Goal: Complete application form

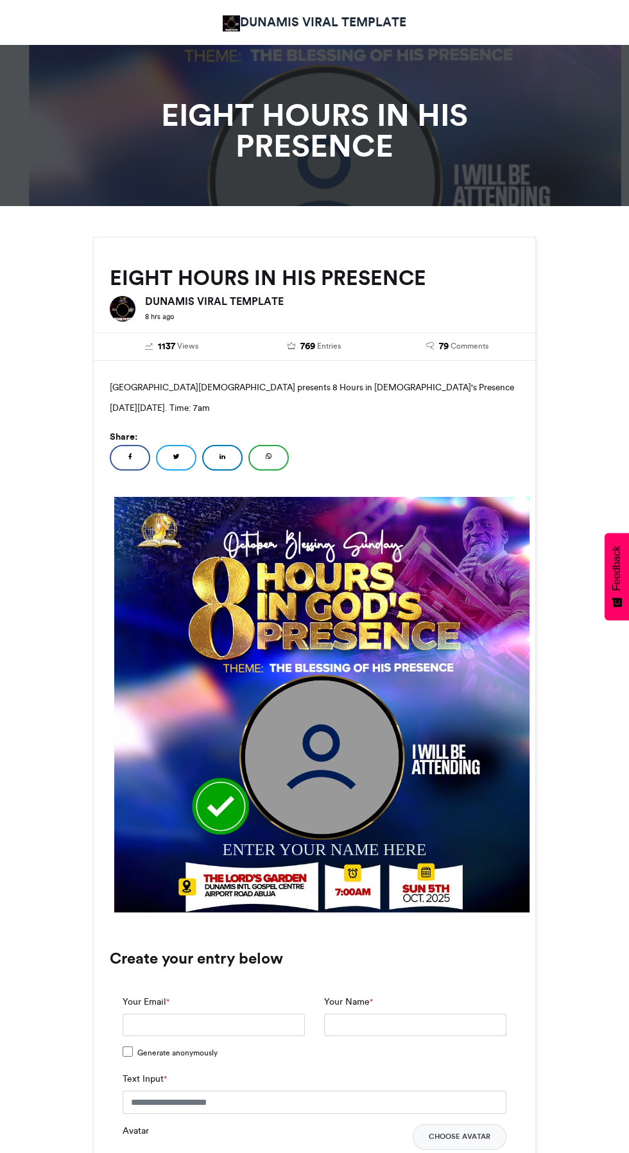
click at [329, 797] on img at bounding box center [322, 757] width 154 height 154
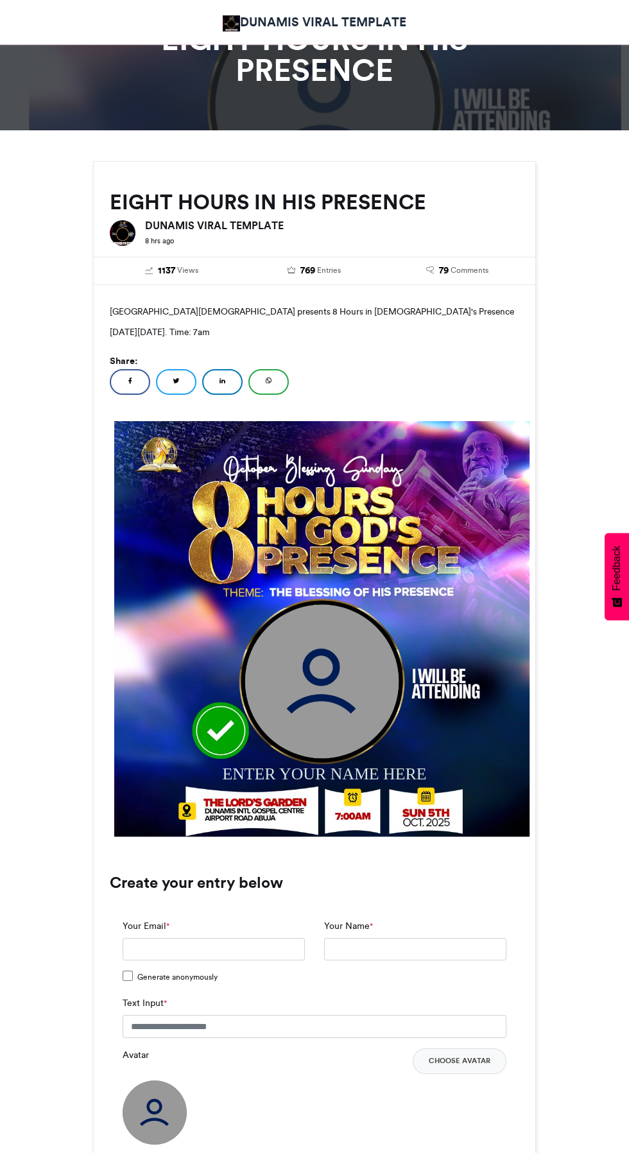
scroll to position [144, 0]
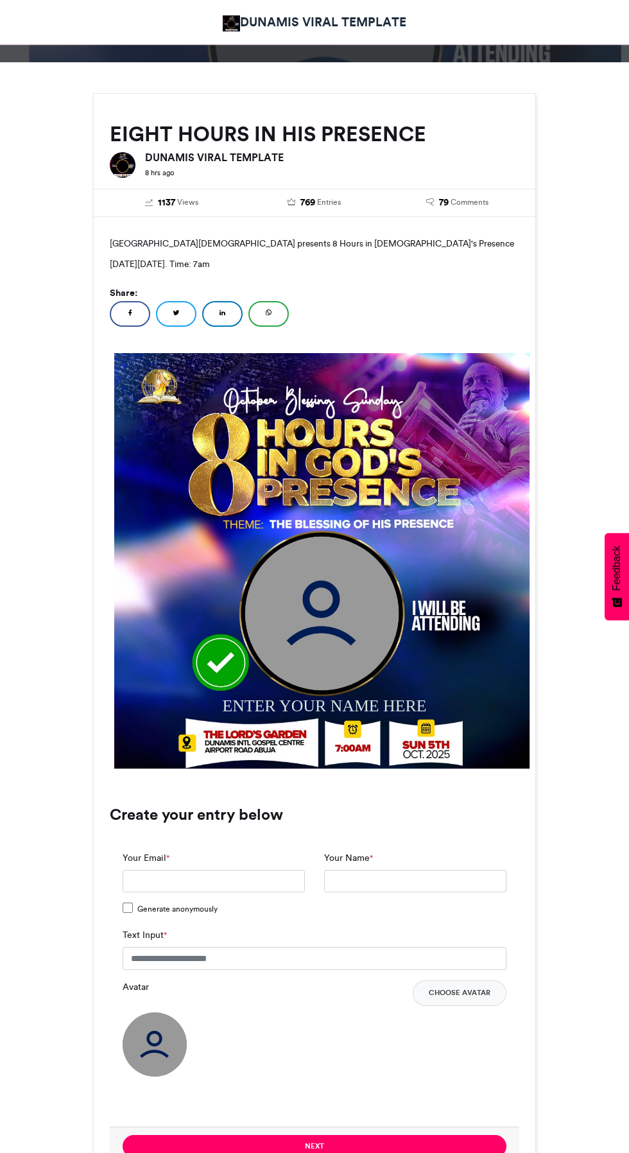
click at [146, 1053] on img at bounding box center [155, 1044] width 64 height 64
click at [335, 607] on img at bounding box center [322, 613] width 154 height 154
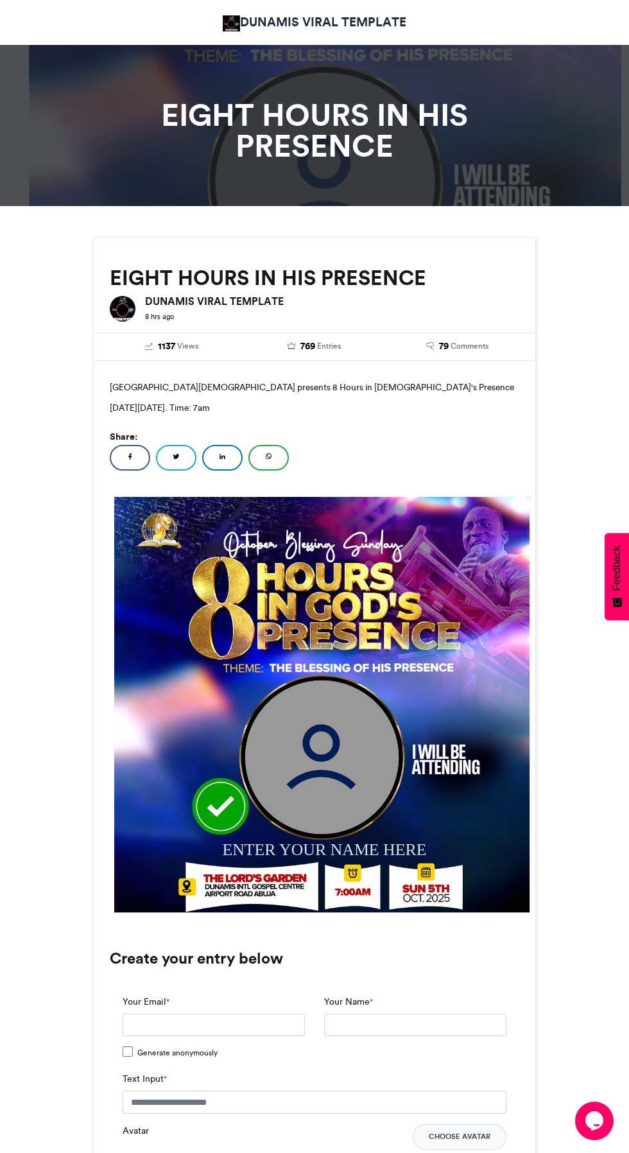
click at [323, 767] on img at bounding box center [322, 757] width 154 height 154
click at [329, 744] on img at bounding box center [322, 757] width 154 height 154
click at [383, 1024] on input "Your Name *" at bounding box center [415, 1024] width 182 height 23
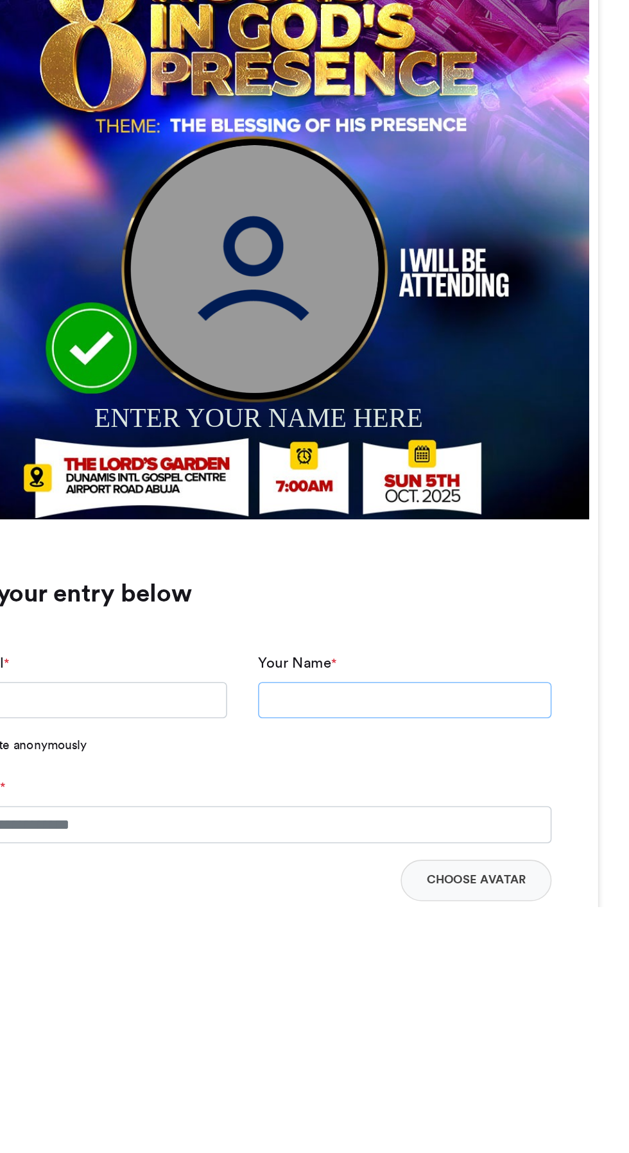
scroll to position [27, 0]
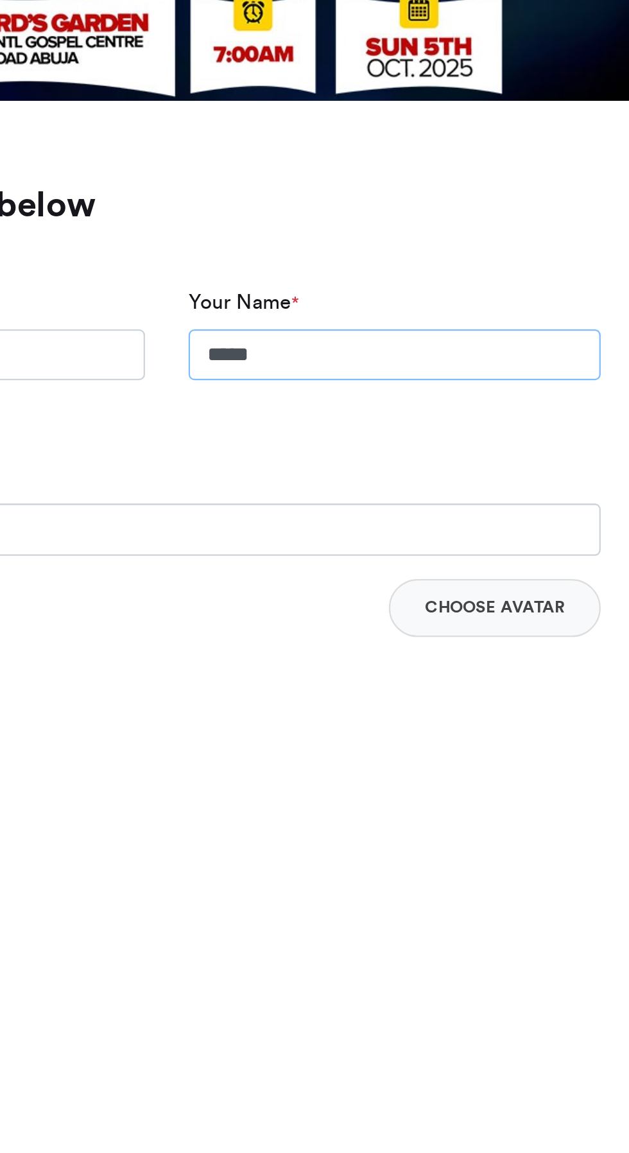
type input "*******"
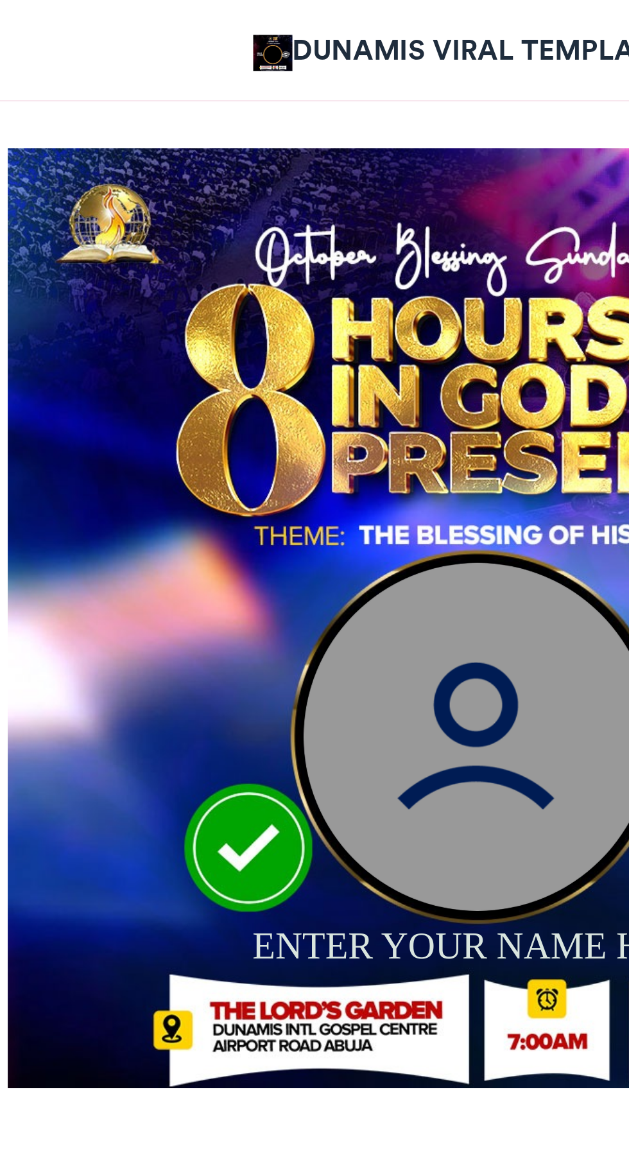
scroll to position [404, 0]
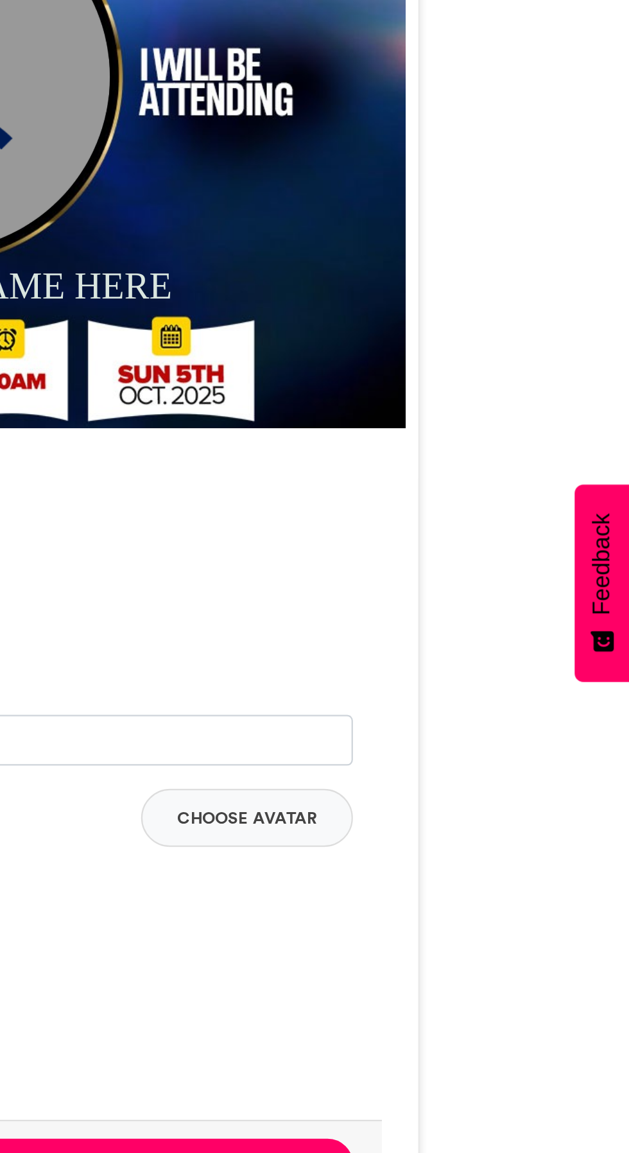
click at [477, 670] on button "Choose Avatar" at bounding box center [460, 680] width 94 height 26
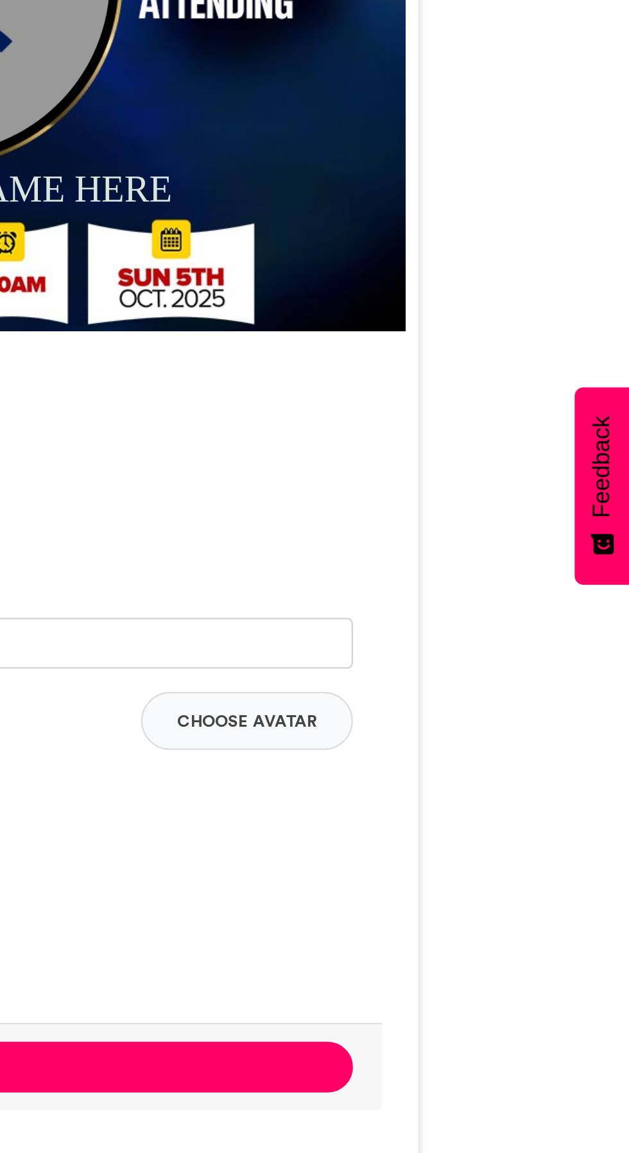
click at [489, 676] on button "Choose Avatar" at bounding box center [460, 680] width 94 height 26
click at [484, 685] on button "Choose Avatar" at bounding box center [460, 680] width 94 height 26
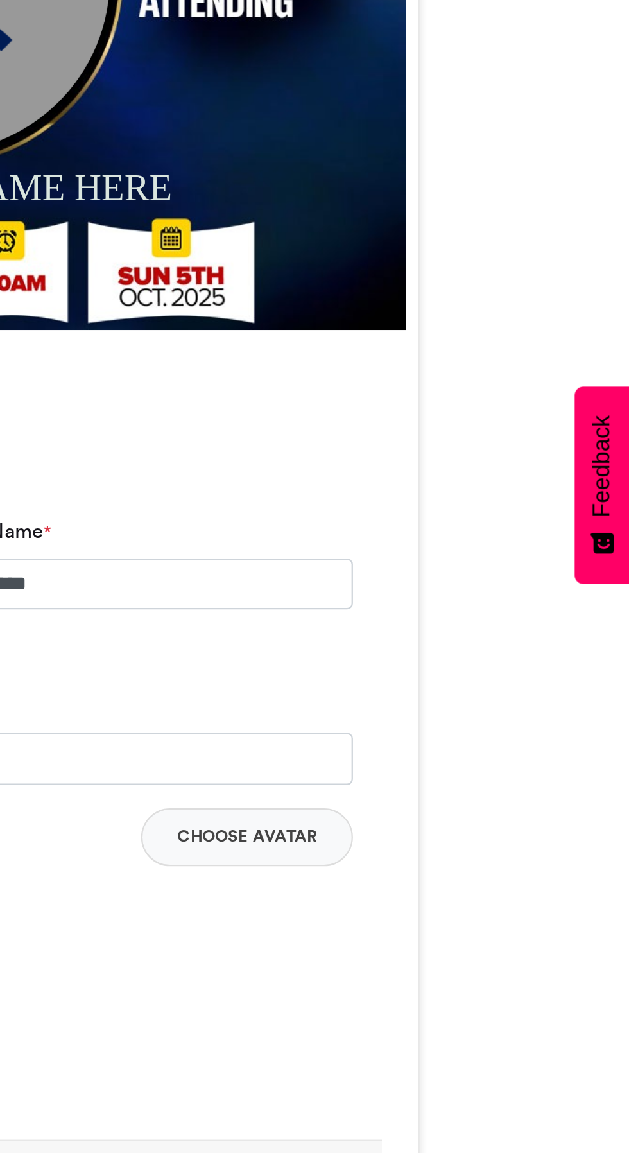
scroll to position [404, 0]
